Goal: Use online tool/utility

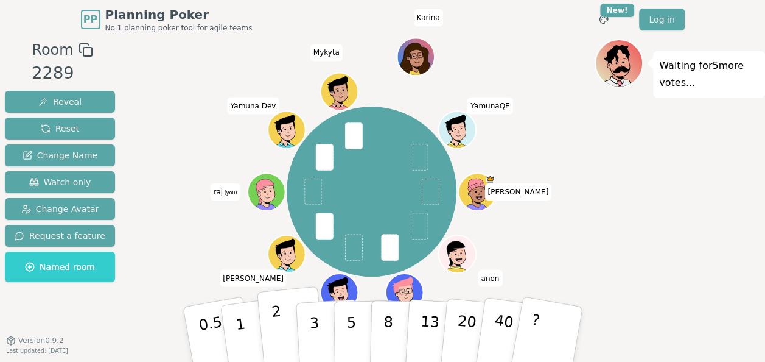
click at [273, 326] on p "2" at bounding box center [278, 336] width 16 height 66
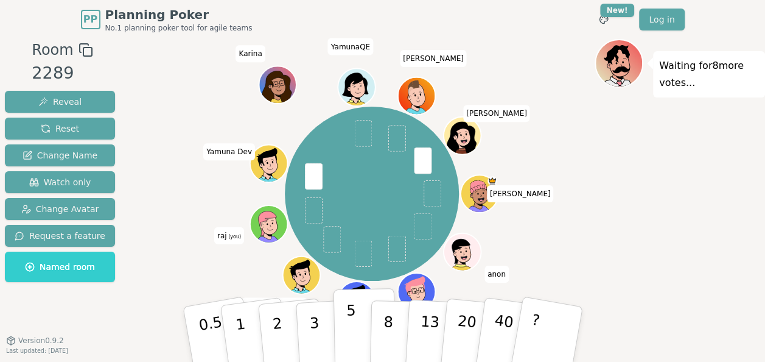
click at [357, 328] on button "5" at bounding box center [364, 334] width 63 height 93
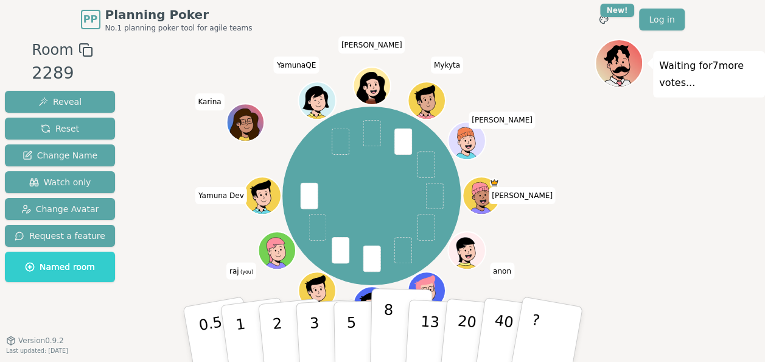
click at [387, 323] on p "8" at bounding box center [387, 334] width 10 height 66
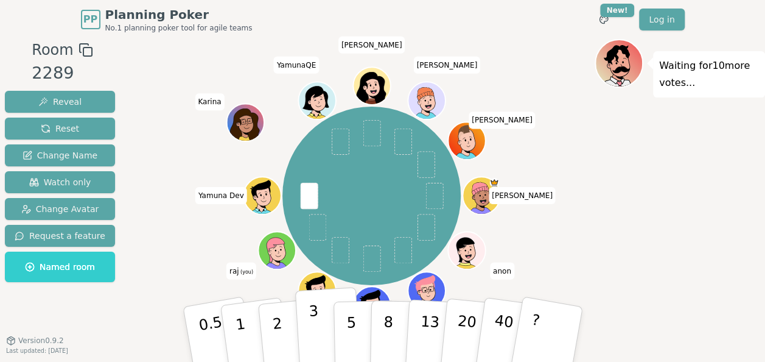
click at [314, 331] on p "3" at bounding box center [314, 335] width 13 height 66
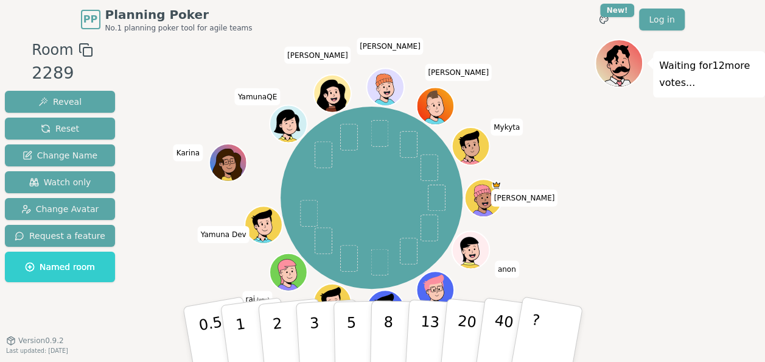
click at [245, 95] on span "YamunaQE" at bounding box center [257, 96] width 45 height 17
copy span "YamunaQE"
click at [320, 55] on span "[PERSON_NAME]" at bounding box center [317, 54] width 67 height 17
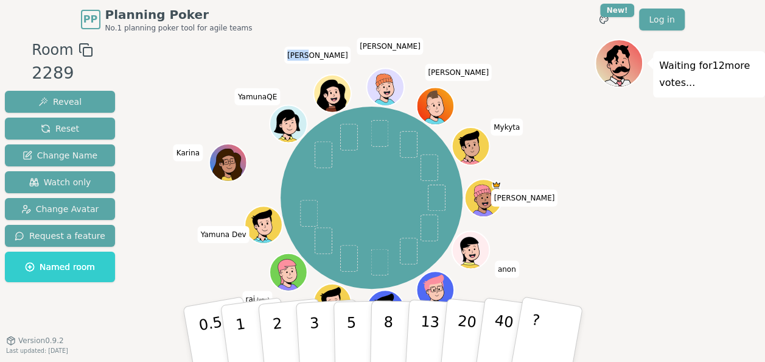
click at [320, 55] on span "[PERSON_NAME]" at bounding box center [317, 54] width 67 height 17
copy span "[PERSON_NAME]"
click at [384, 45] on span "[PERSON_NAME]" at bounding box center [390, 46] width 67 height 17
